Goal: Transaction & Acquisition: Purchase product/service

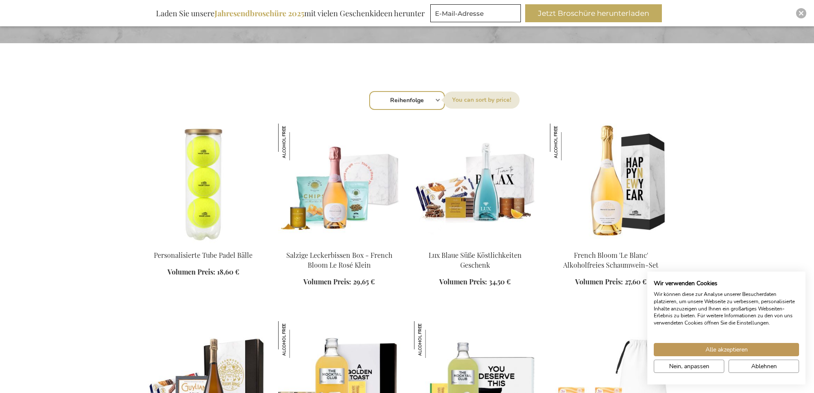
scroll to position [256, 0]
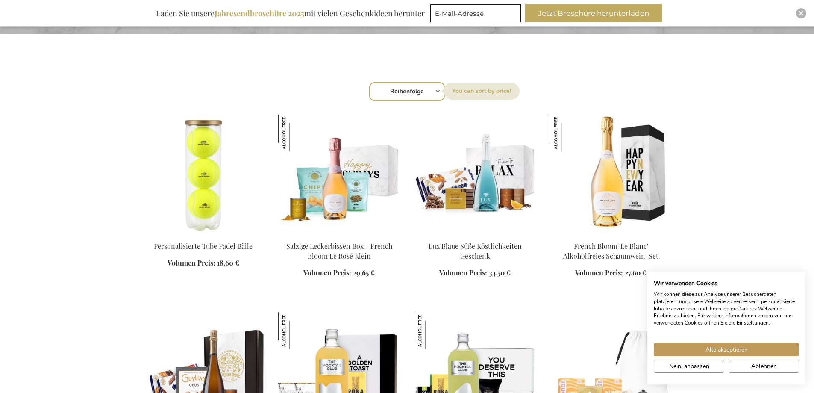
click at [337, 203] on img at bounding box center [339, 175] width 122 height 120
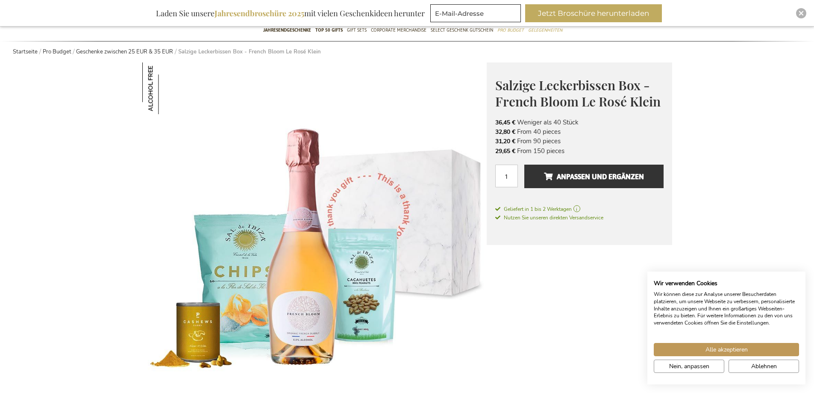
scroll to position [128, 0]
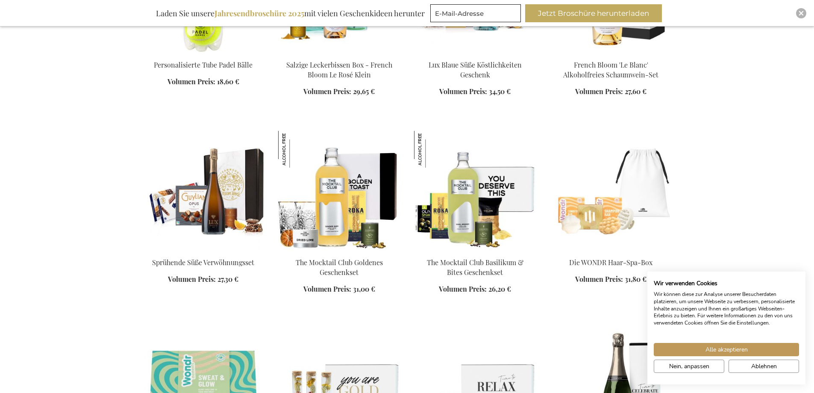
scroll to position [456, 0]
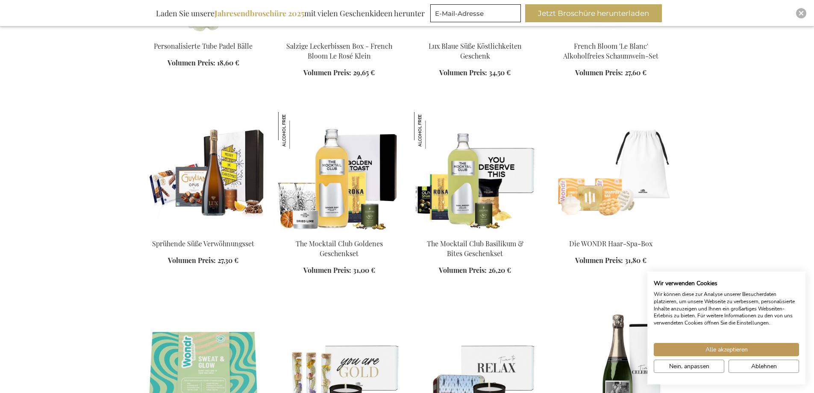
click at [212, 245] on div "In den Warenkorb" at bounding box center [203, 257] width 122 height 36
click at [215, 241] on div "In den Warenkorb" at bounding box center [203, 257] width 122 height 36
drag, startPoint x: 211, startPoint y: 162, endPoint x: 209, endPoint y: 171, distance: 8.8
click at [211, 162] on img at bounding box center [203, 172] width 122 height 120
click at [209, 173] on img at bounding box center [203, 172] width 122 height 120
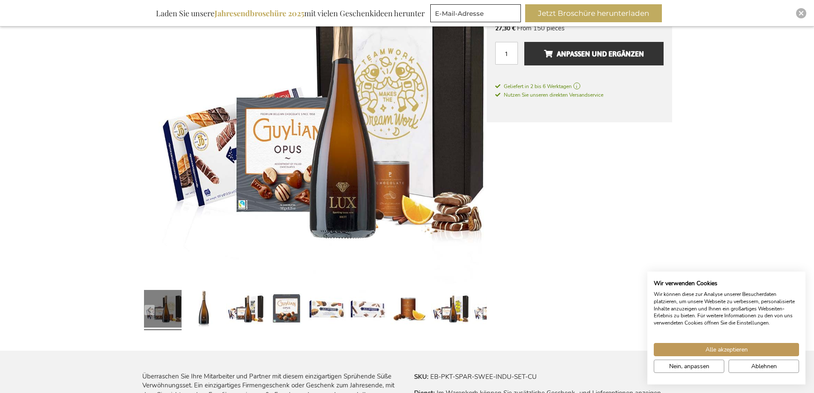
scroll to position [214, 0]
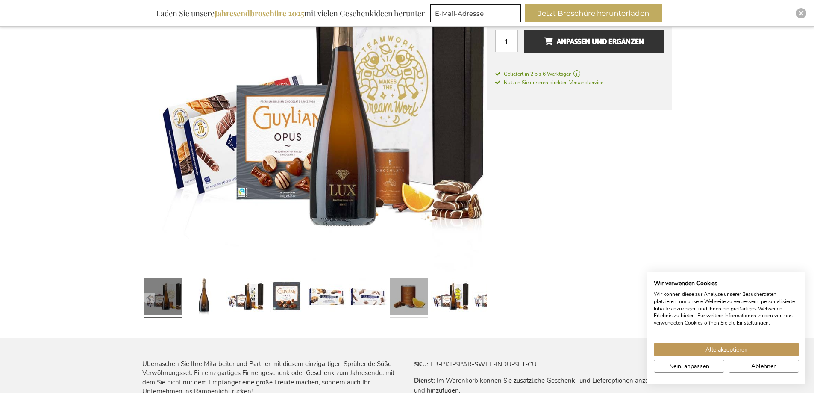
click at [406, 297] on link at bounding box center [409, 297] width 38 height 47
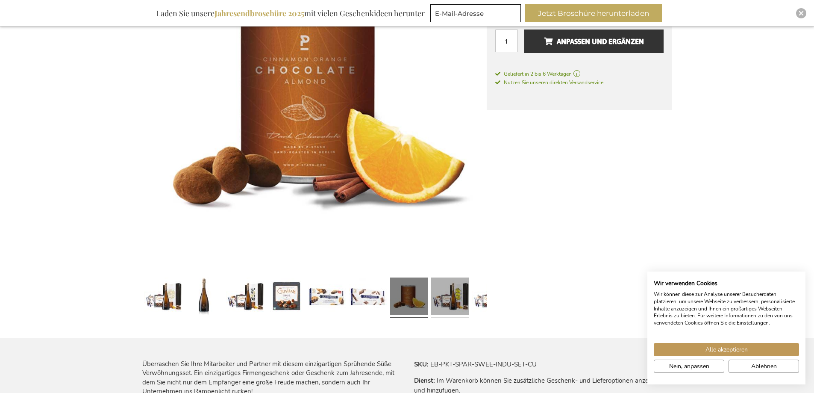
click at [450, 297] on link at bounding box center [450, 297] width 38 height 47
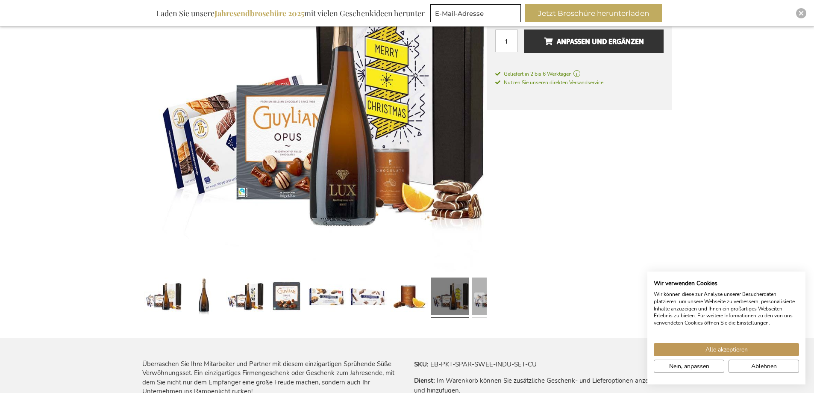
click at [482, 304] on link at bounding box center [491, 297] width 38 height 47
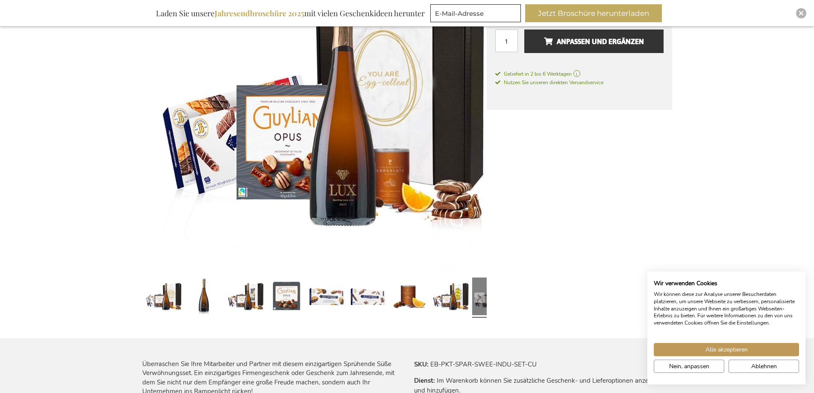
scroll to position [0, 0]
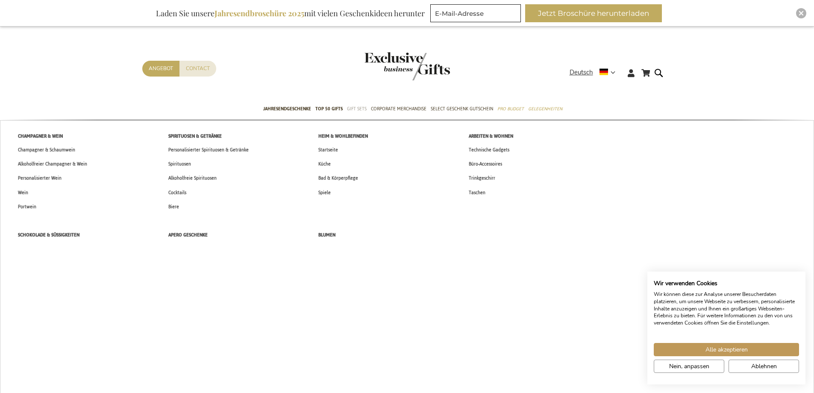
click at [352, 109] on span "Gift Sets" at bounding box center [357, 108] width 20 height 9
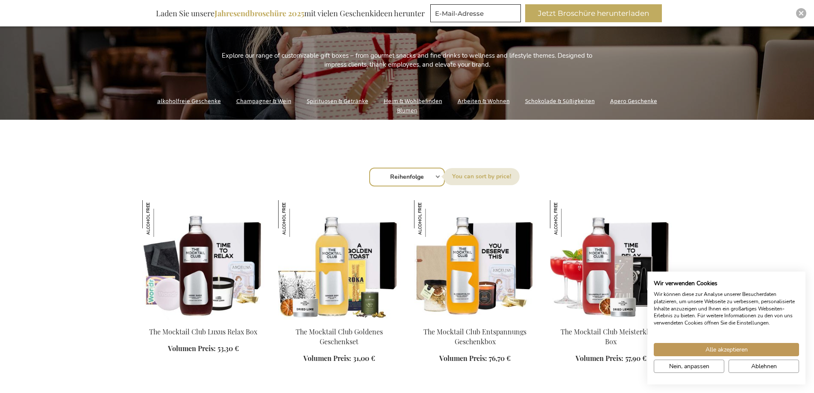
click at [469, 178] on label "Sortieren nach" at bounding box center [482, 176] width 76 height 17
click at [445, 178] on select "Reihenfolge Best Sellers Am meisten angesehen Neu Biggest Saving Price: low to …" at bounding box center [407, 177] width 76 height 19
click at [436, 176] on div "Sortieren nach Reihenfolge Best Sellers Am meisten angesehen Neu Biggest Saving…" at bounding box center [407, 176] width 521 height 21
click at [441, 174] on select "Reihenfolge Best Sellers Am meisten angesehen Neu Biggest Saving Price: low to …" at bounding box center [407, 177] width 76 height 19
select select "price_asc"
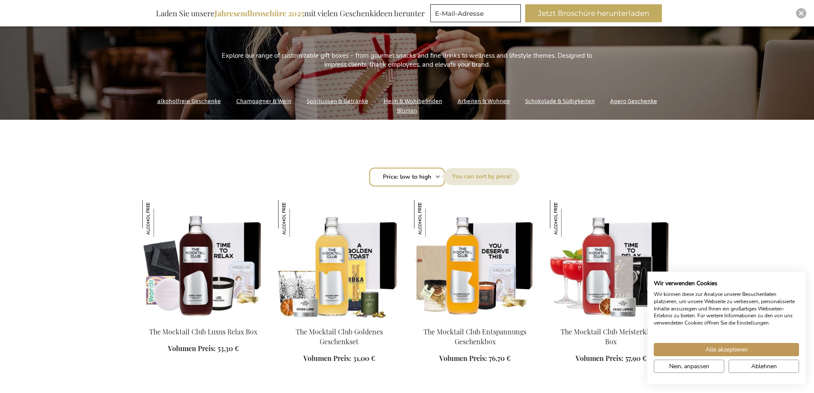
click at [369, 168] on select "Reihenfolge Best Sellers Am meisten angesehen Neu Biggest Saving Price: low to …" at bounding box center [407, 177] width 76 height 19
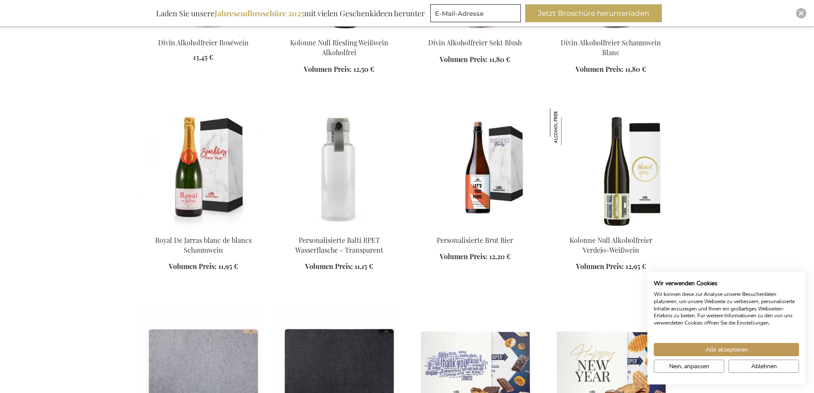
scroll to position [2222, 0]
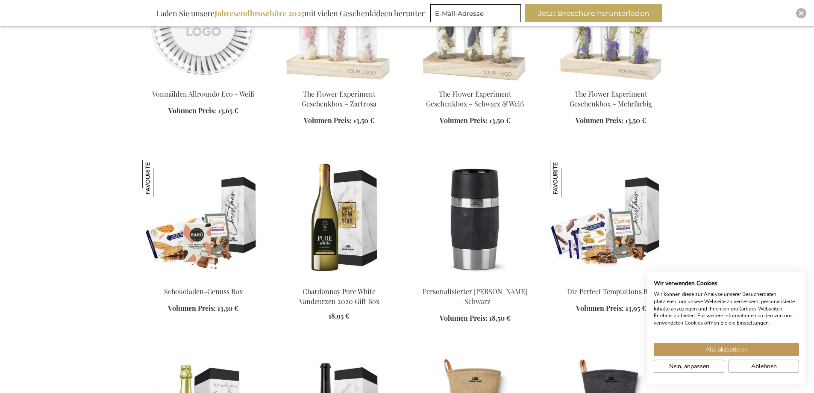
scroll to position [4487, 0]
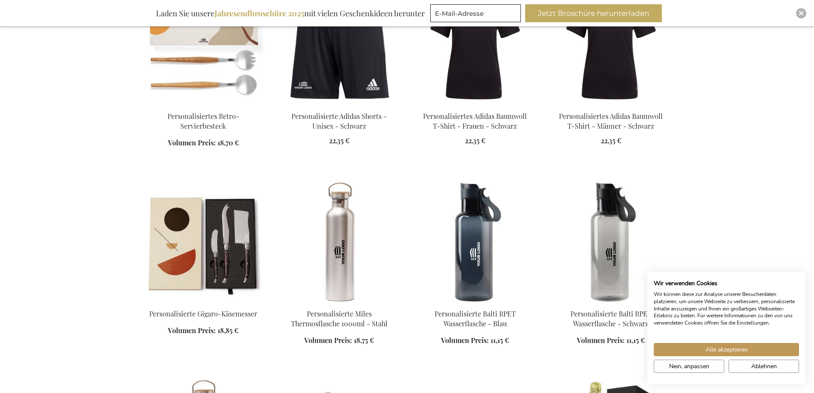
scroll to position [5214, 0]
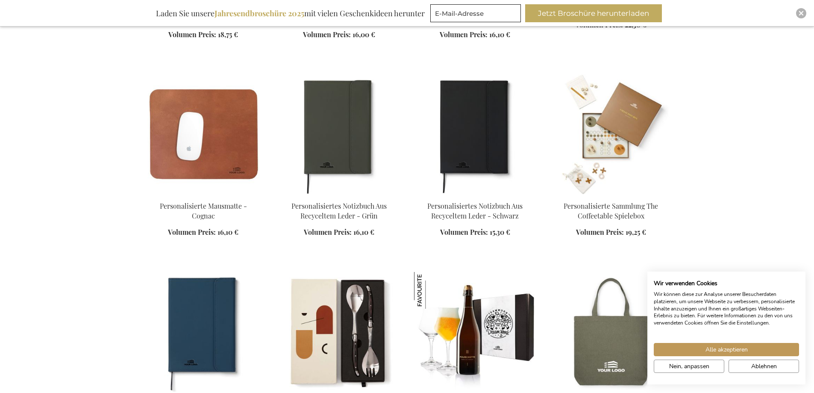
scroll to position [5855, 0]
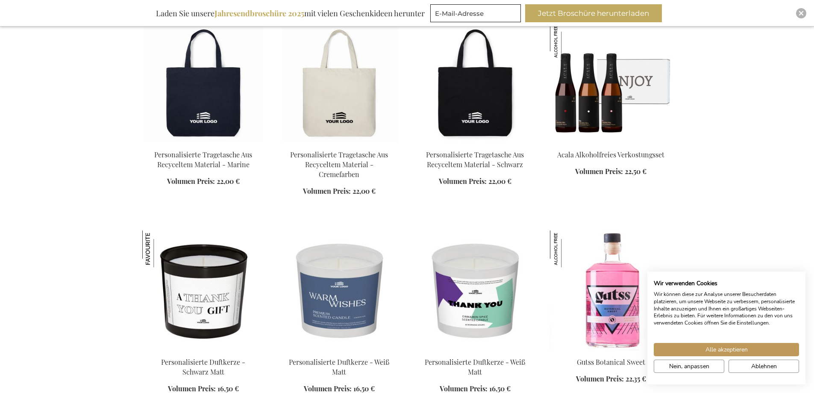
scroll to position [6496, 0]
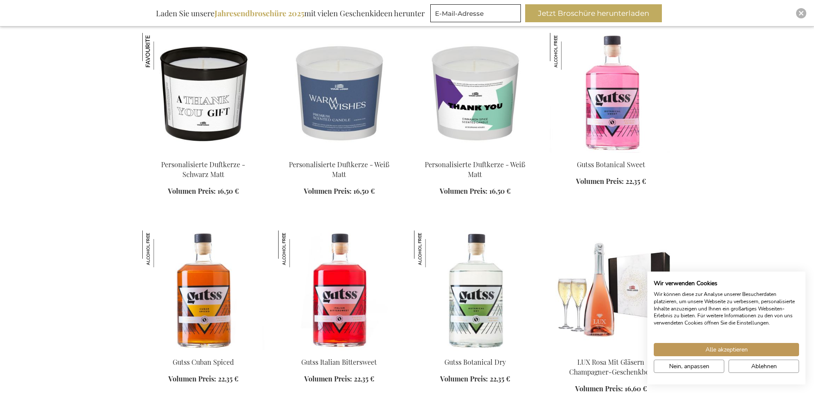
scroll to position [6795, 0]
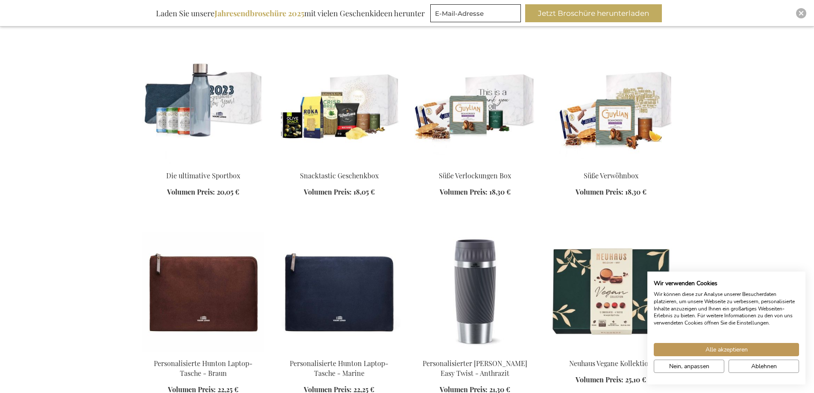
scroll to position [8162, 0]
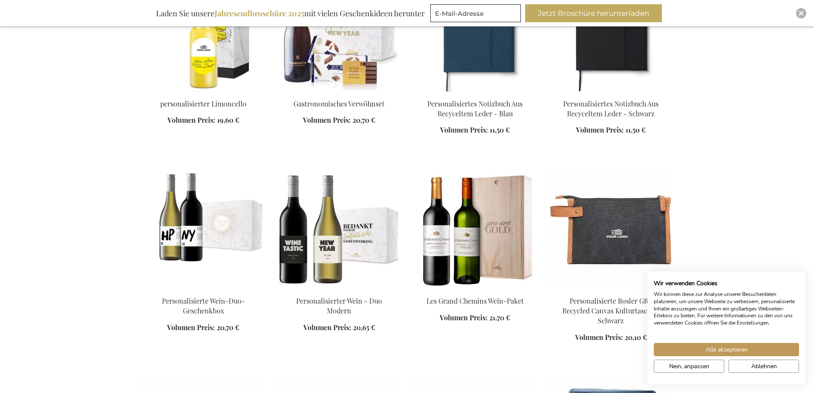
scroll to position [9786, 0]
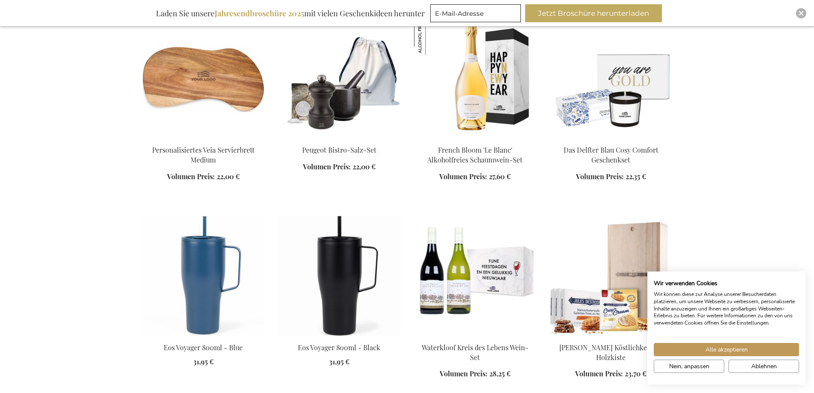
scroll to position [11624, 0]
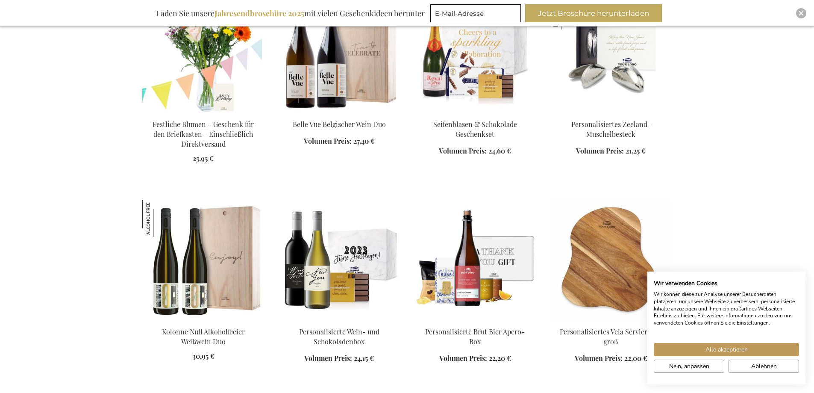
scroll to position [11111, 0]
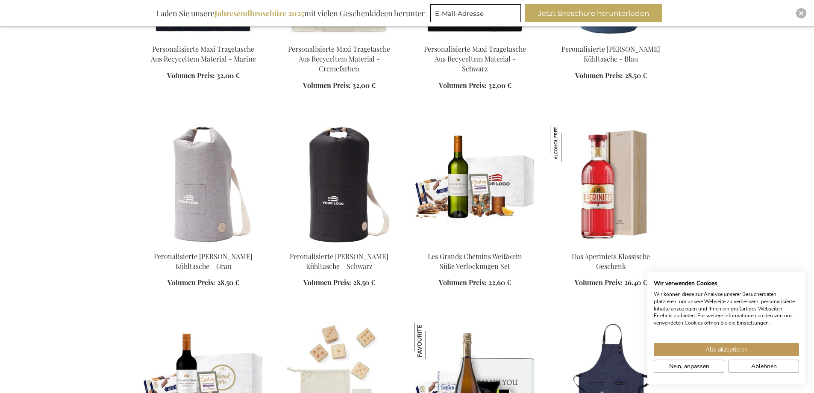
scroll to position [12820, 0]
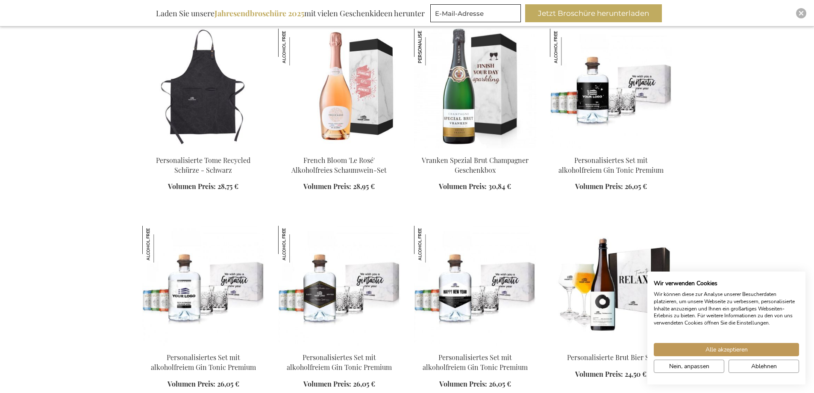
scroll to position [13333, 0]
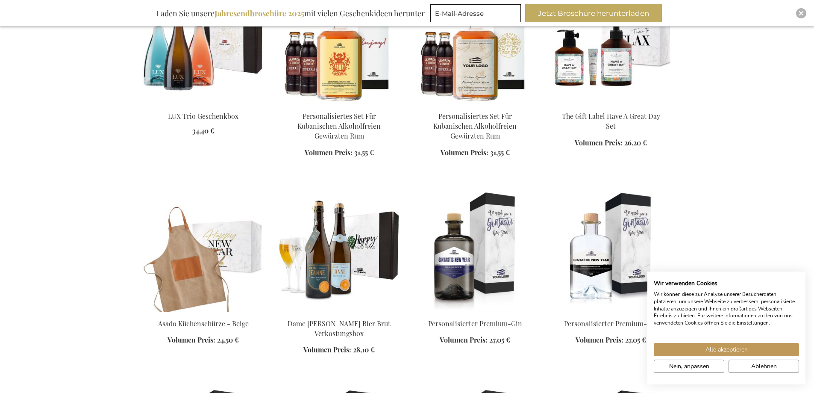
scroll to position [13932, 0]
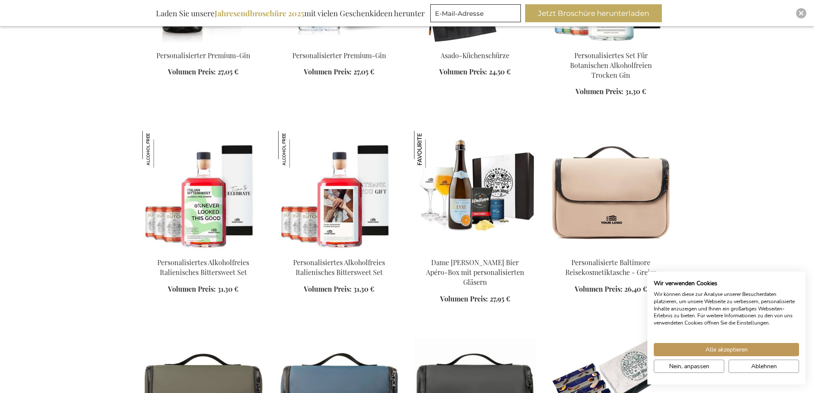
scroll to position [14573, 0]
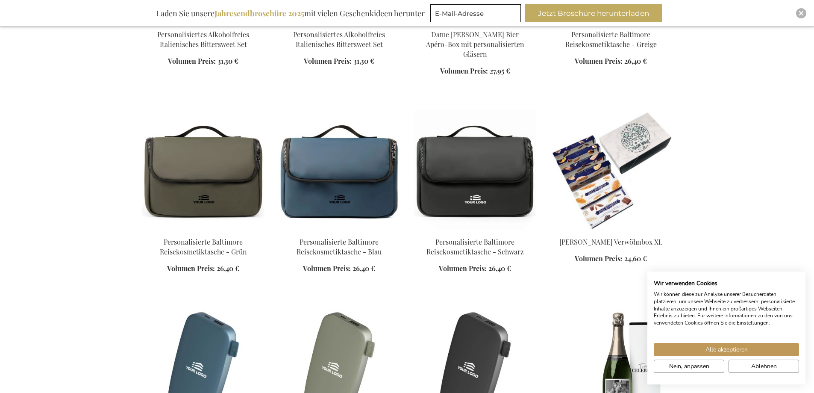
scroll to position [14829, 0]
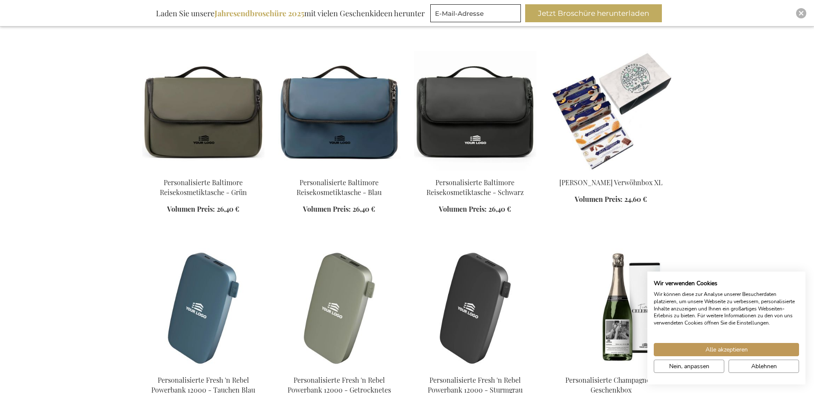
scroll to position [15085, 0]
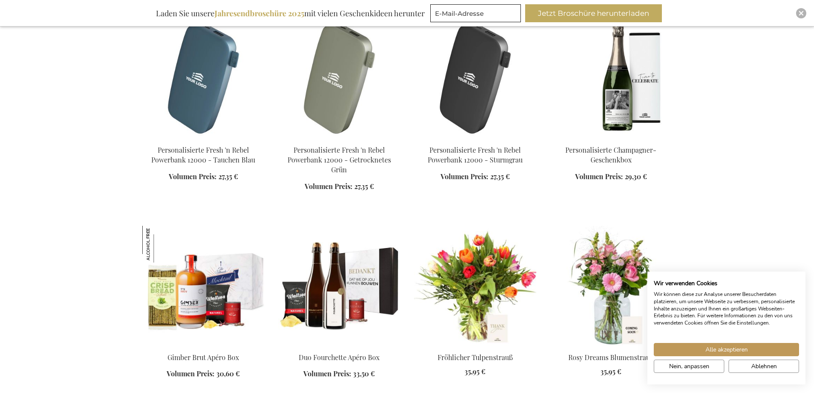
click at [207, 226] on img at bounding box center [203, 286] width 122 height 120
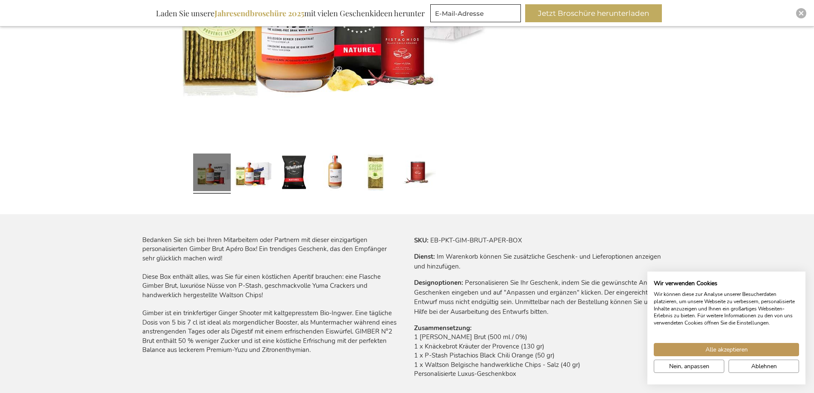
scroll to position [171, 0]
